Goal: Task Accomplishment & Management: Complete application form

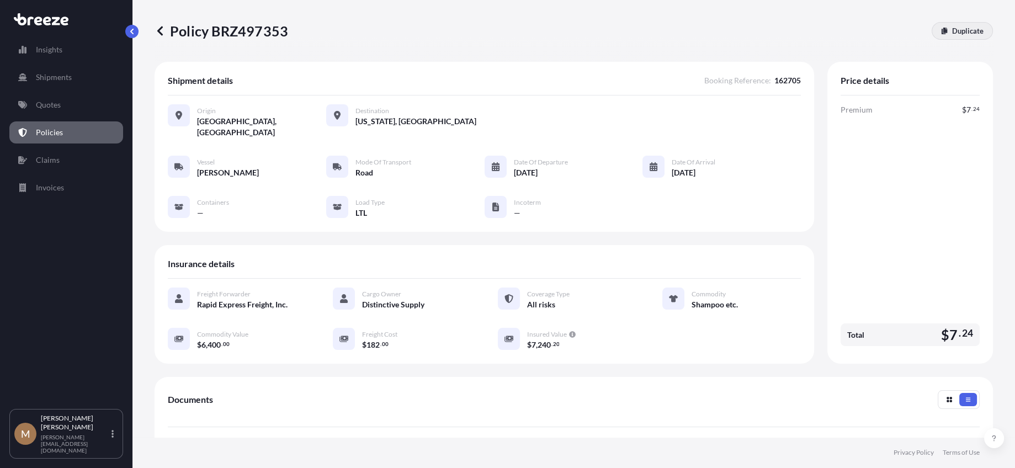
click at [942, 30] on link "Duplicate" at bounding box center [961, 31] width 61 height 18
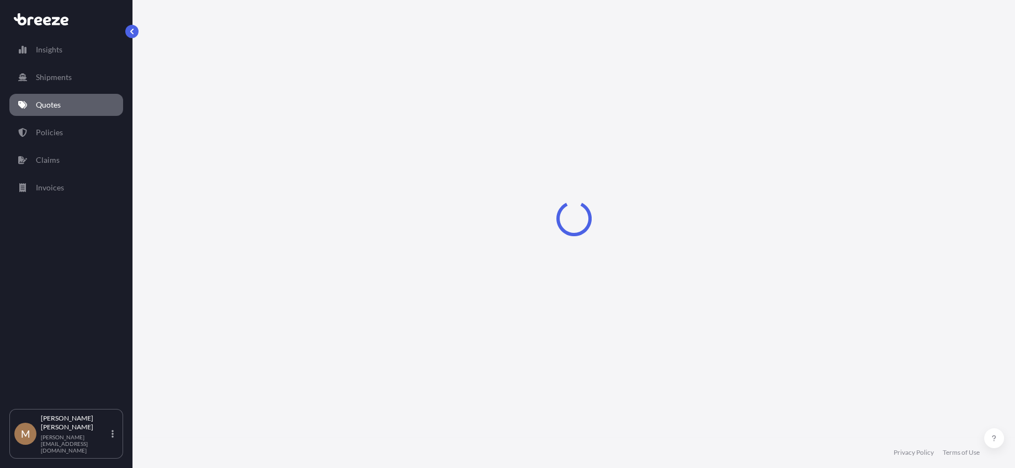
select select "Road"
select select "1"
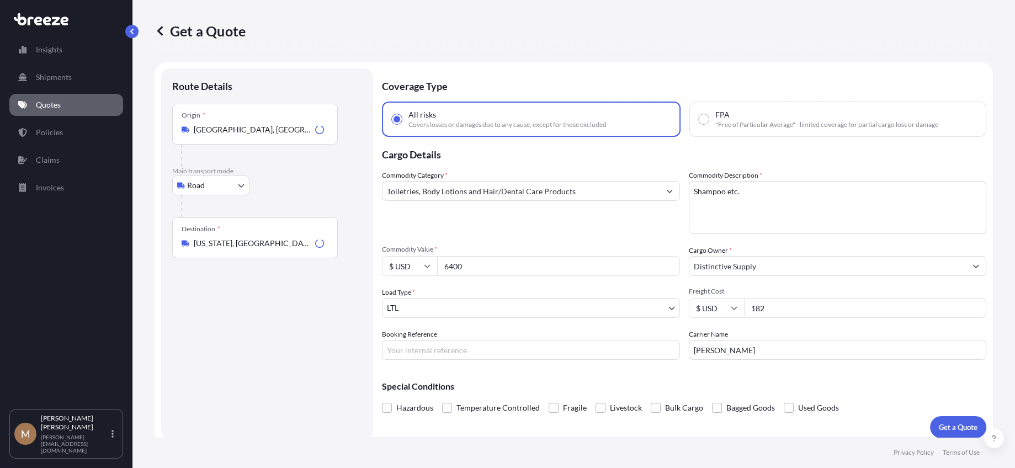
scroll to position [8, 0]
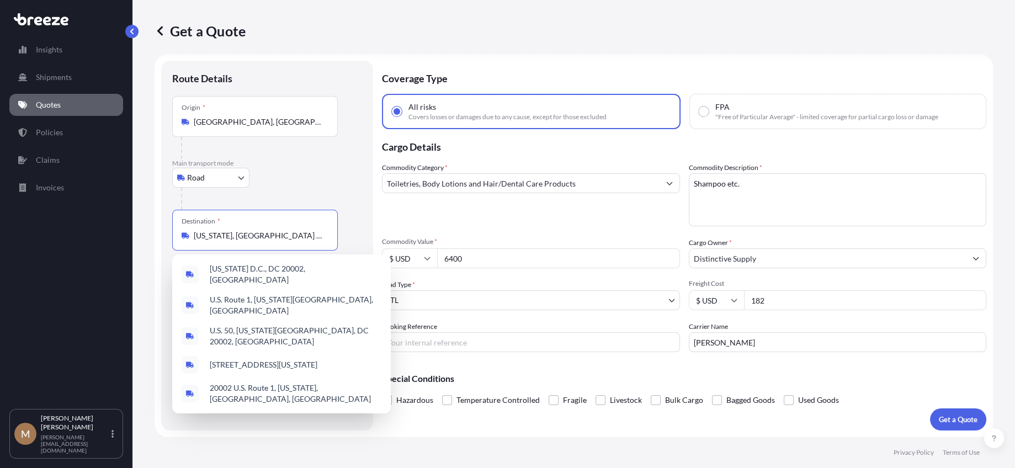
drag, startPoint x: 297, startPoint y: 240, endPoint x: 0, endPoint y: 230, distance: 297.0
click at [18, 226] on div "Insights Shipments Quotes Policies Claims Invoices M [PERSON_NAME] [PERSON_NAME…" at bounding box center [507, 234] width 1015 height 468
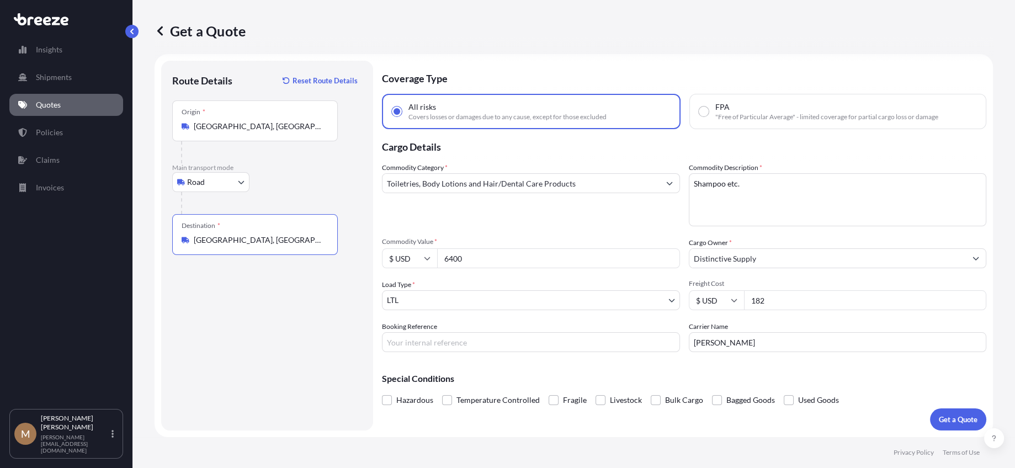
type input "[GEOGRAPHIC_DATA], [GEOGRAPHIC_DATA] 86336, [GEOGRAPHIC_DATA]"
drag, startPoint x: 566, startPoint y: 260, endPoint x: 360, endPoint y: 264, distance: 205.3
click at [415, 260] on div "$ USD 6400" at bounding box center [531, 258] width 298 height 20
type input "3800"
type input "389"
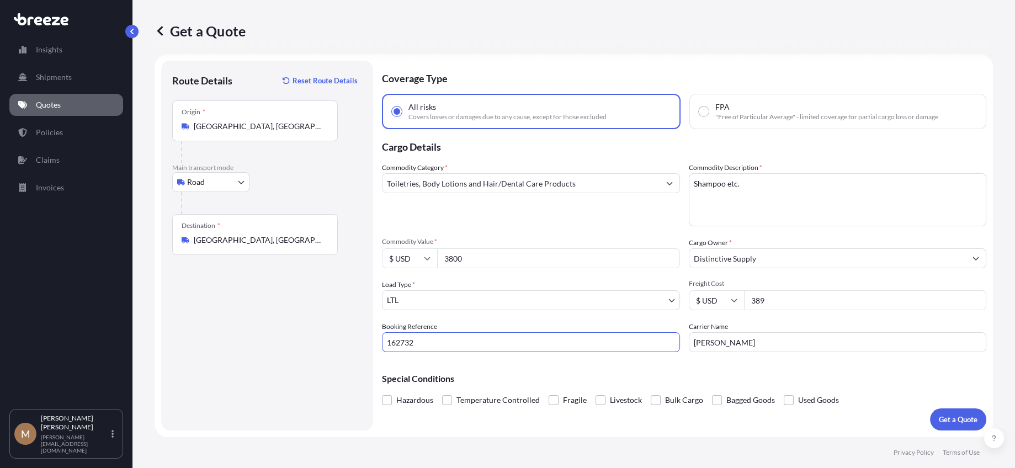
type input "162732"
type input "Vision Express"
click at [939, 409] on button "Get a Quote" at bounding box center [958, 419] width 56 height 22
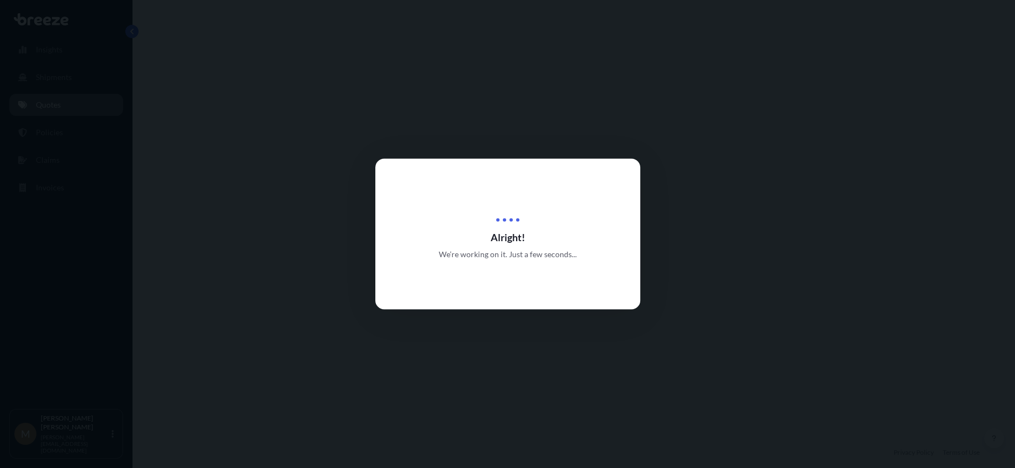
select select "Road"
select select "1"
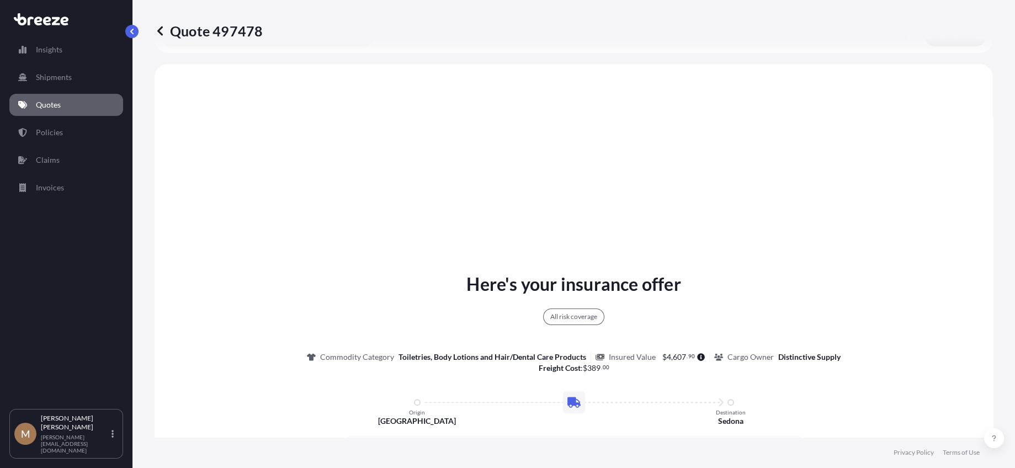
scroll to position [401, 0]
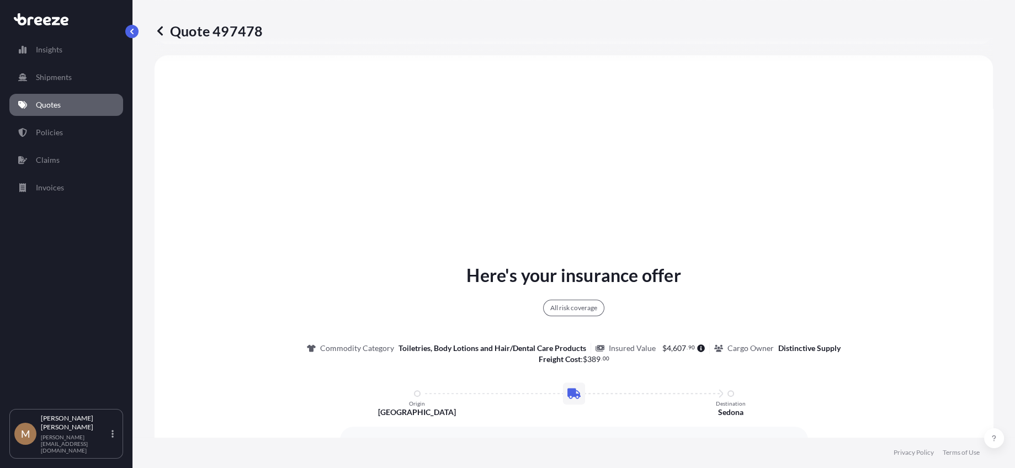
click at [191, 20] on div "Quote 497478" at bounding box center [573, 31] width 838 height 62
click at [193, 24] on p "Quote 497478" at bounding box center [208, 31] width 108 height 18
click at [195, 30] on p "Quote 497478" at bounding box center [208, 31] width 108 height 18
drag, startPoint x: 195, startPoint y: 30, endPoint x: 236, endPoint y: 29, distance: 40.9
click at [236, 29] on p "Quote 497478" at bounding box center [208, 31] width 108 height 18
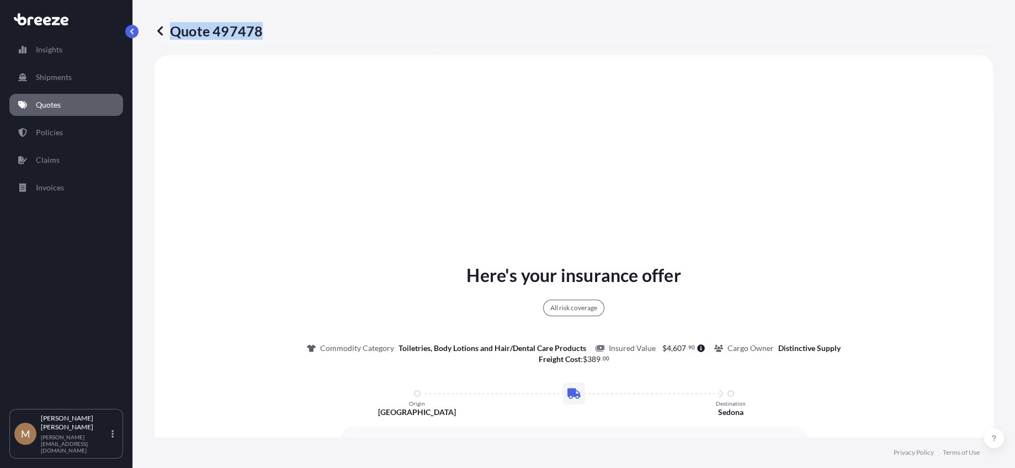
copy p "Quote 497478"
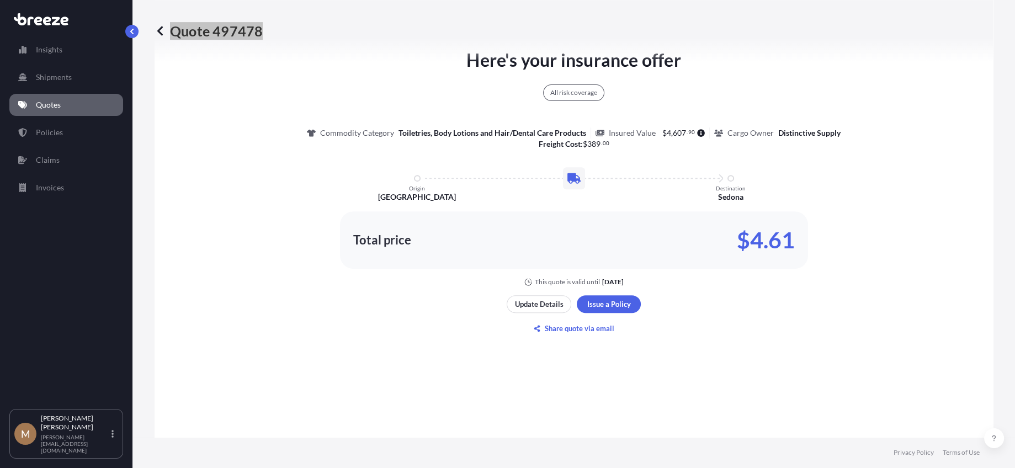
scroll to position [621, 0]
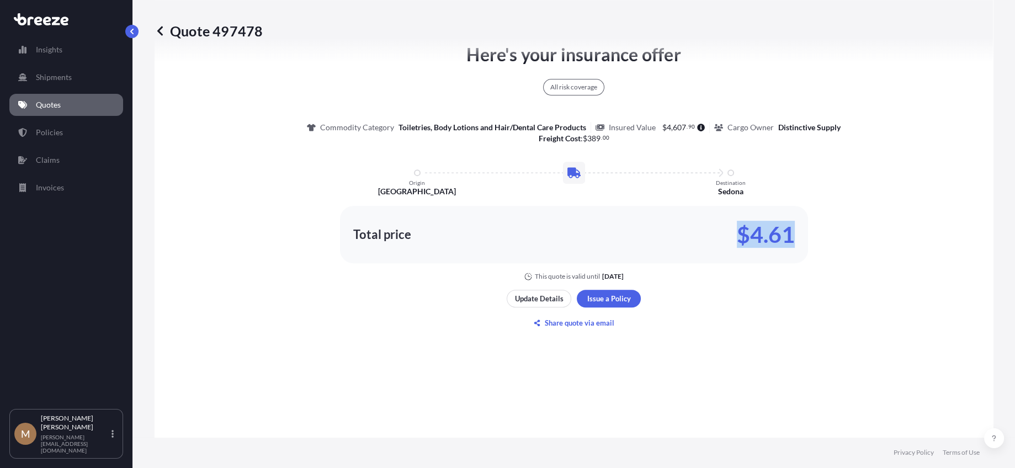
drag, startPoint x: 732, startPoint y: 225, endPoint x: 788, endPoint y: 225, distance: 56.3
click at [788, 226] on div "Total price $4.61" at bounding box center [573, 235] width 441 height 18
copy p "$4.61"
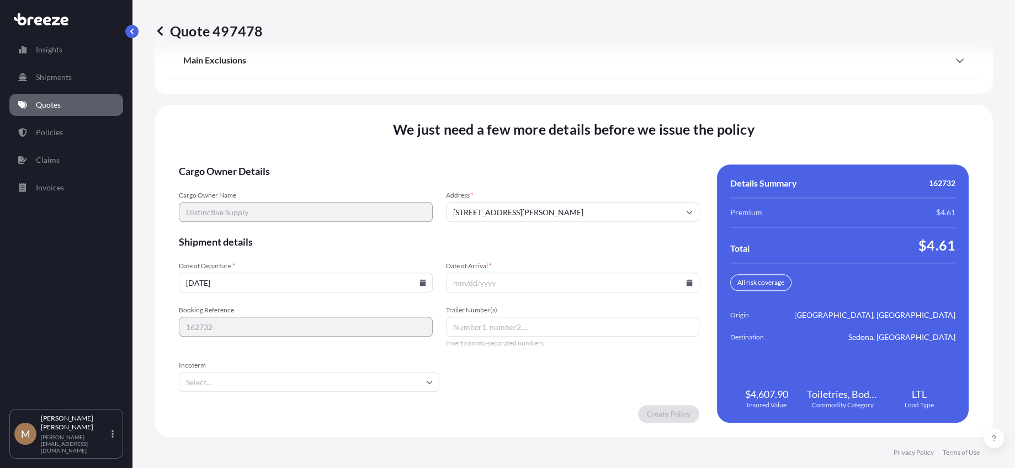
scroll to position [1458, 0]
click at [419, 281] on icon at bounding box center [422, 282] width 6 height 7
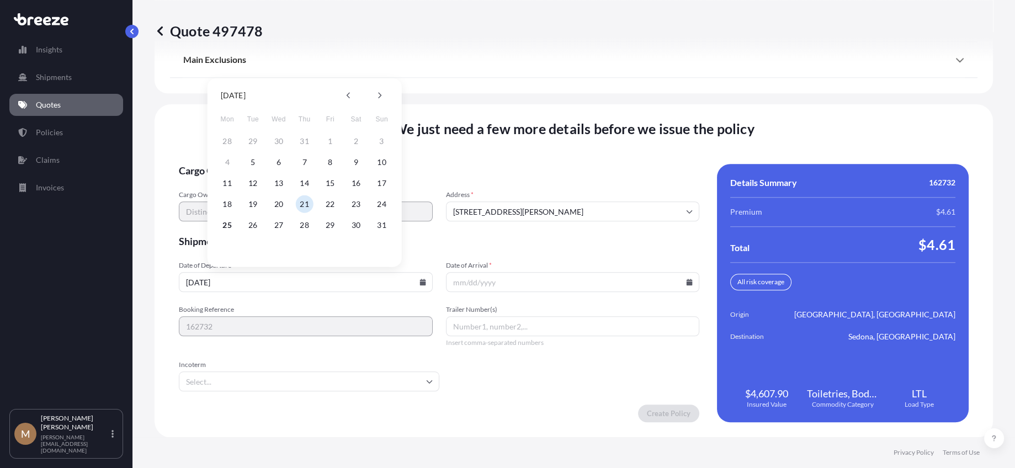
click at [686, 280] on icon at bounding box center [689, 282] width 6 height 7
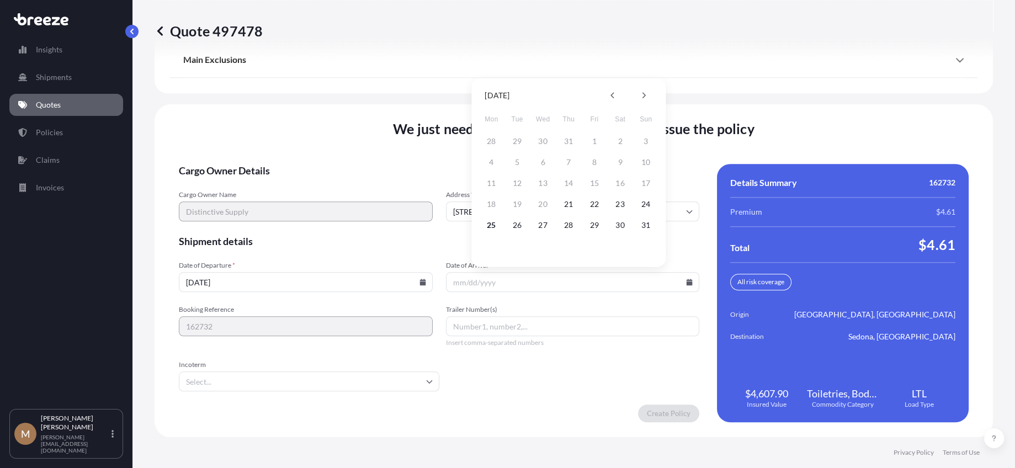
click at [420, 281] on icon at bounding box center [422, 282] width 6 height 7
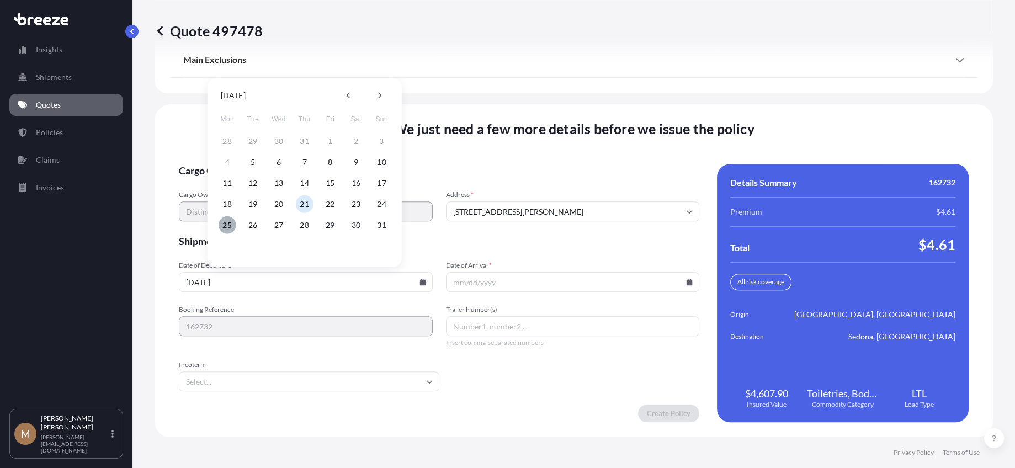
click at [227, 221] on button "25" at bounding box center [227, 225] width 18 height 18
type input "[DATE]"
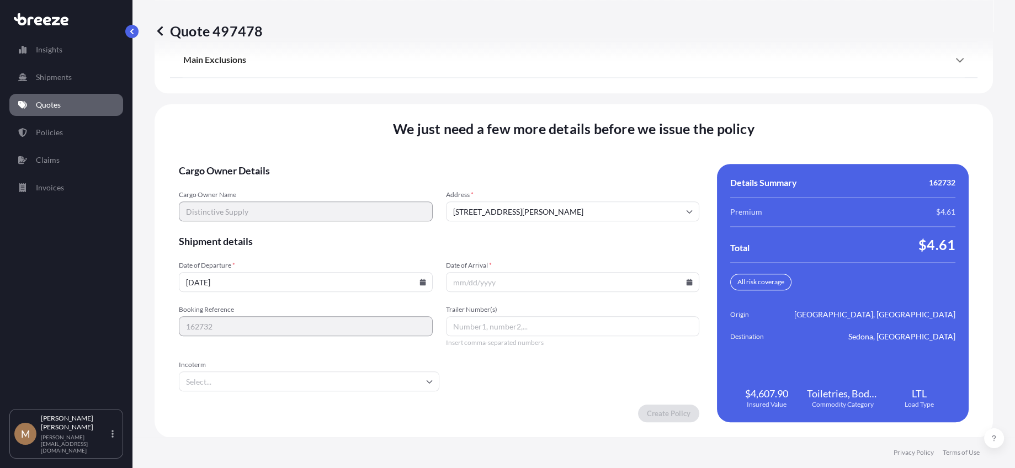
click at [686, 282] on icon at bounding box center [689, 282] width 6 height 7
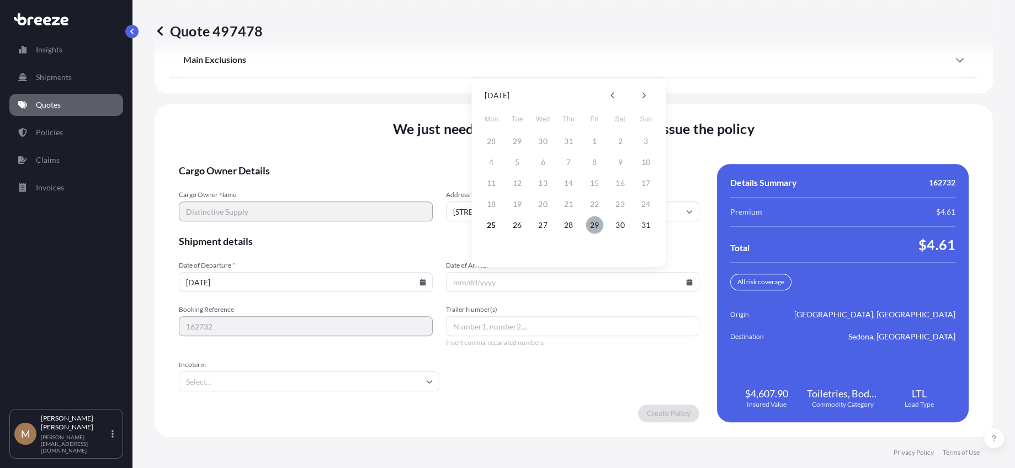
click at [595, 221] on button "29" at bounding box center [594, 225] width 18 height 18
type input "[DATE]"
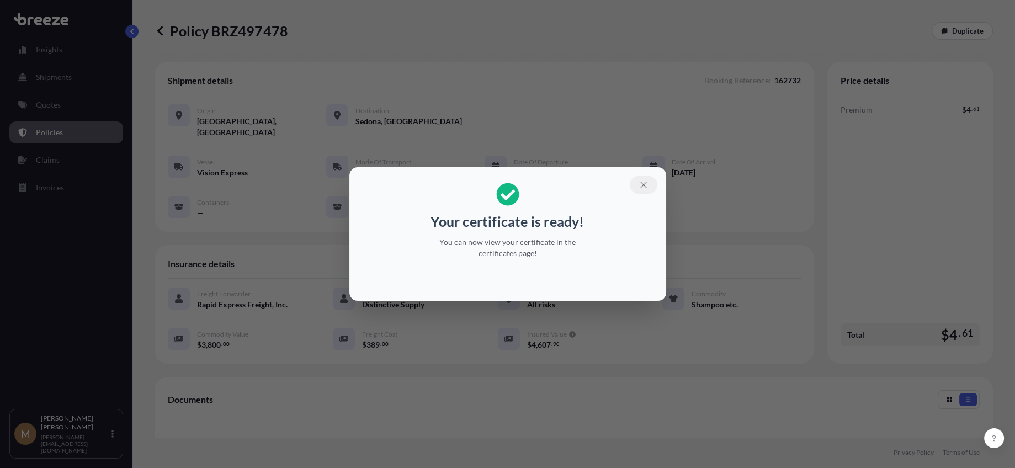
click at [641, 186] on icon "button" at bounding box center [643, 185] width 10 height 10
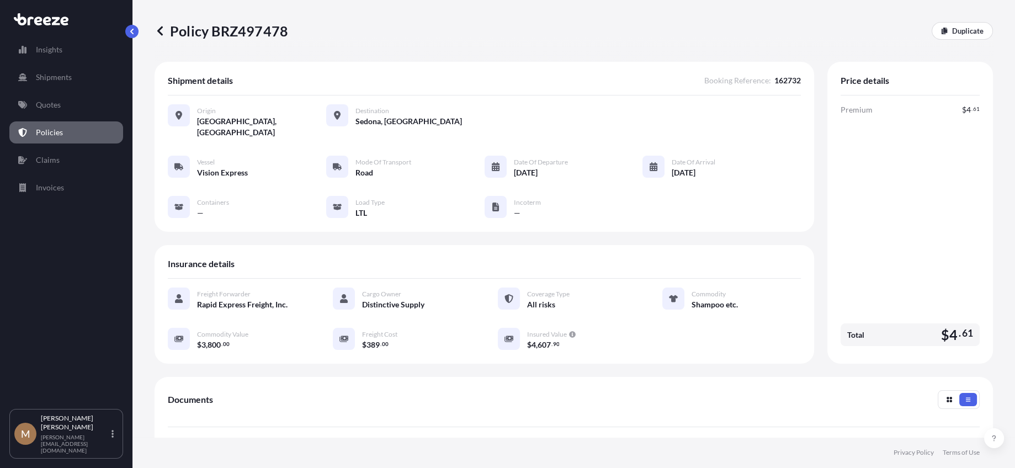
click at [202, 36] on p "Policy BRZ497478" at bounding box center [221, 31] width 134 height 18
drag, startPoint x: 202, startPoint y: 36, endPoint x: 233, endPoint y: 32, distance: 31.8
click at [233, 32] on p "Policy BRZ497478" at bounding box center [221, 31] width 134 height 18
copy p "Policy BRZ497478"
